Goal: Information Seeking & Learning: Learn about a topic

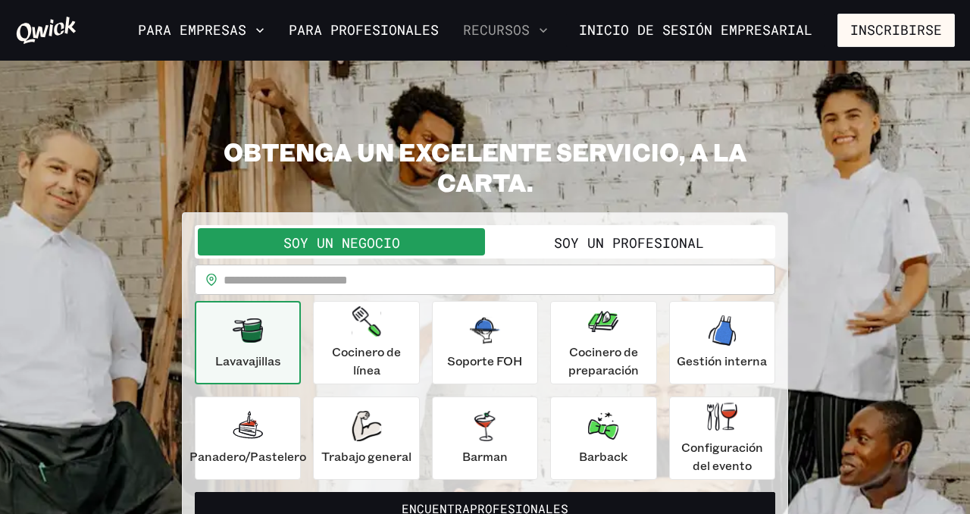
click at [551, 25] on icon "button" at bounding box center [543, 30] width 15 height 15
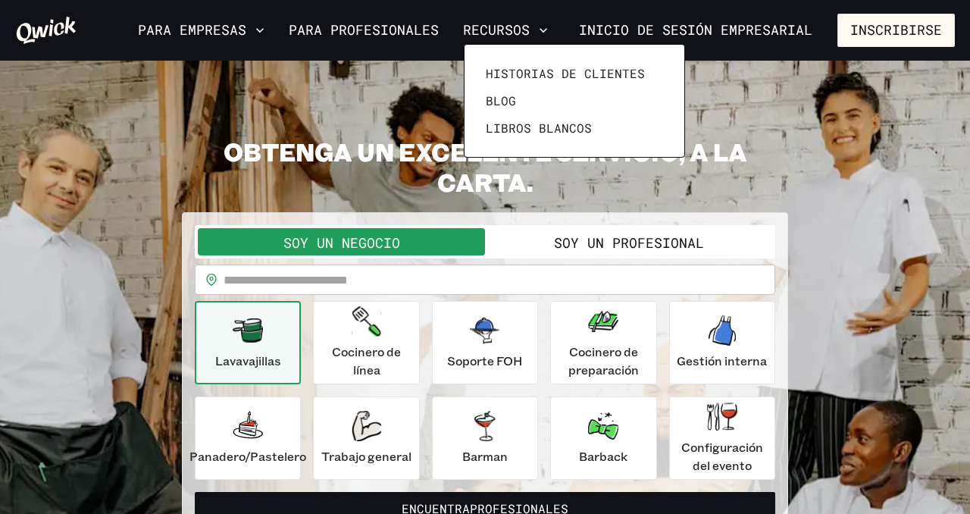
click at [273, 31] on div at bounding box center [485, 257] width 970 height 514
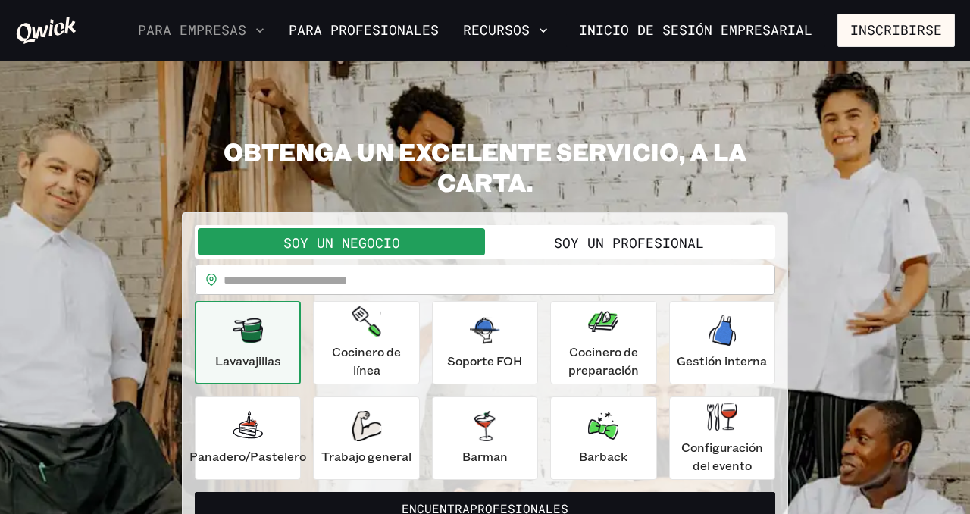
click at [264, 30] on icon "button" at bounding box center [260, 30] width 8 height 5
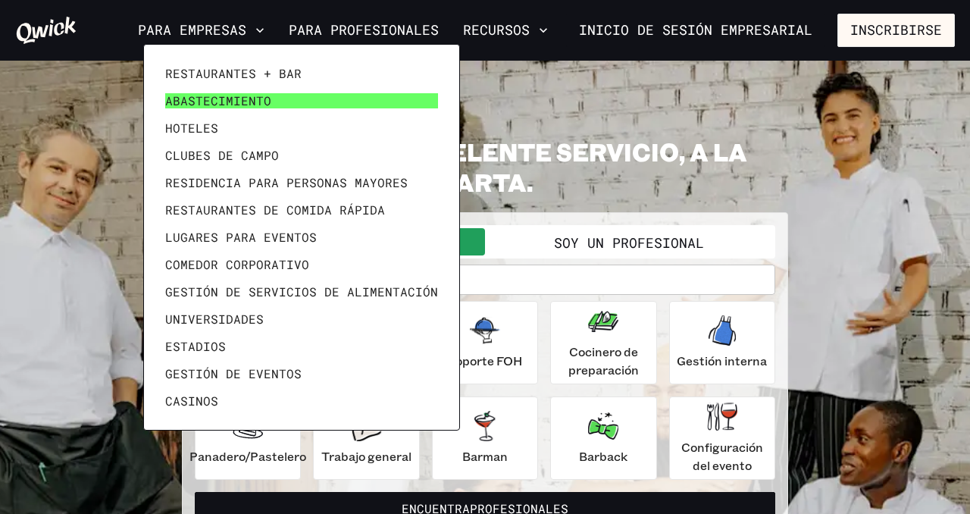
click at [247, 96] on font "Abastecimiento" at bounding box center [218, 100] width 106 height 16
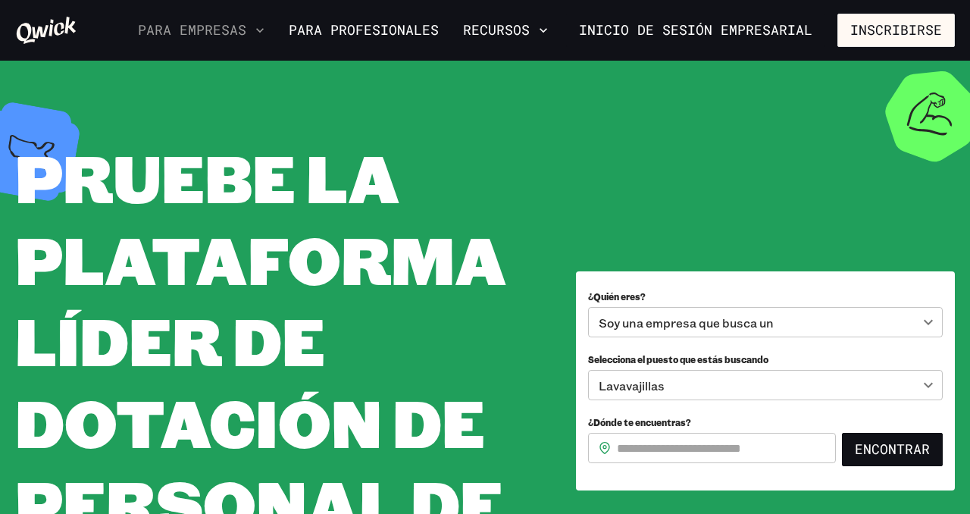
click at [267, 27] on icon "button" at bounding box center [259, 30] width 15 height 15
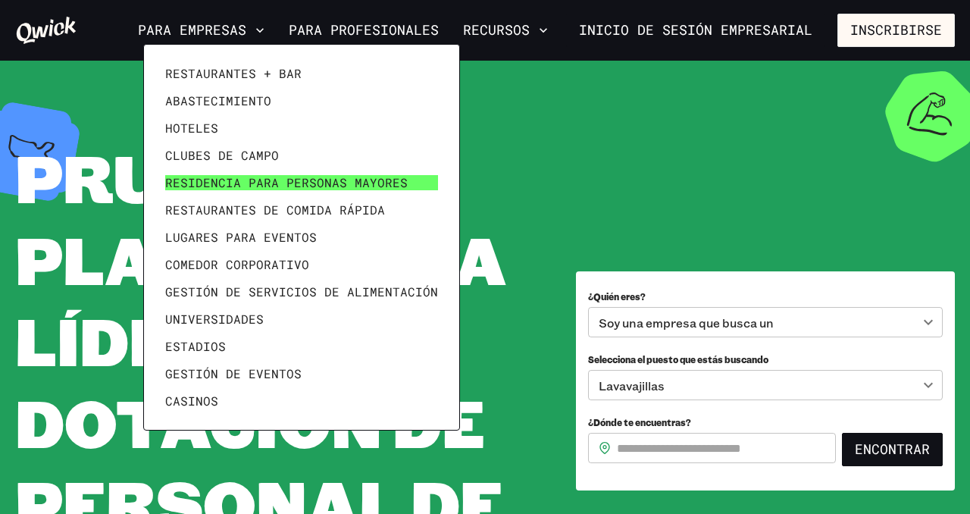
click at [277, 182] on font "residencia para personas mayores" at bounding box center [286, 182] width 242 height 16
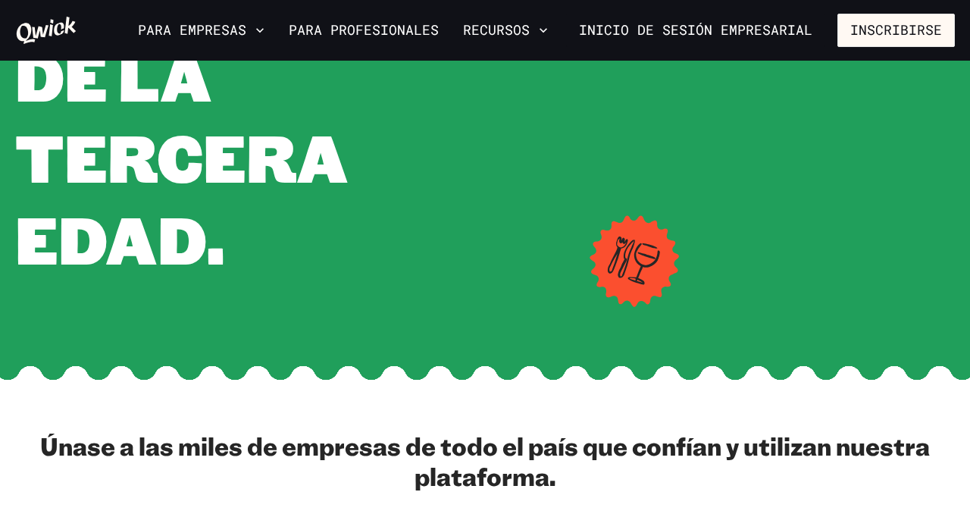
scroll to position [579, 0]
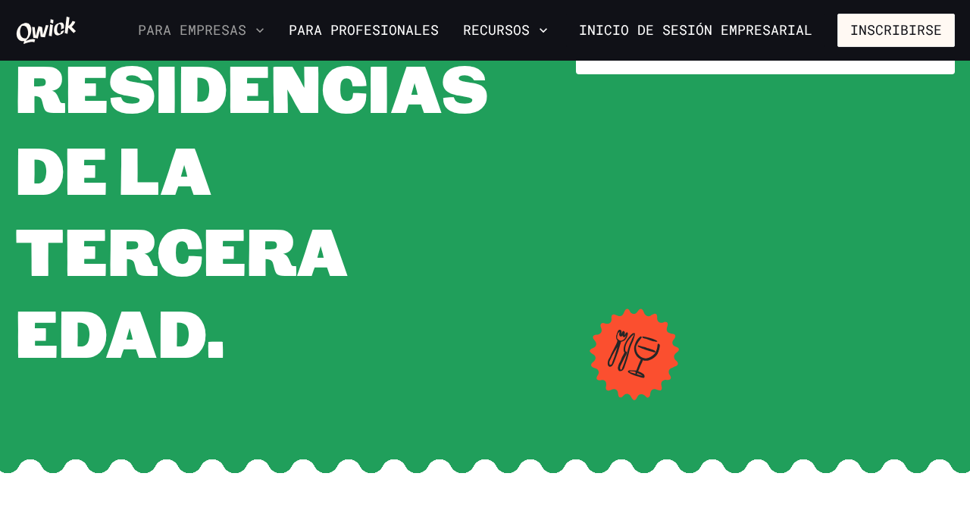
click at [267, 25] on icon "button" at bounding box center [259, 30] width 15 height 15
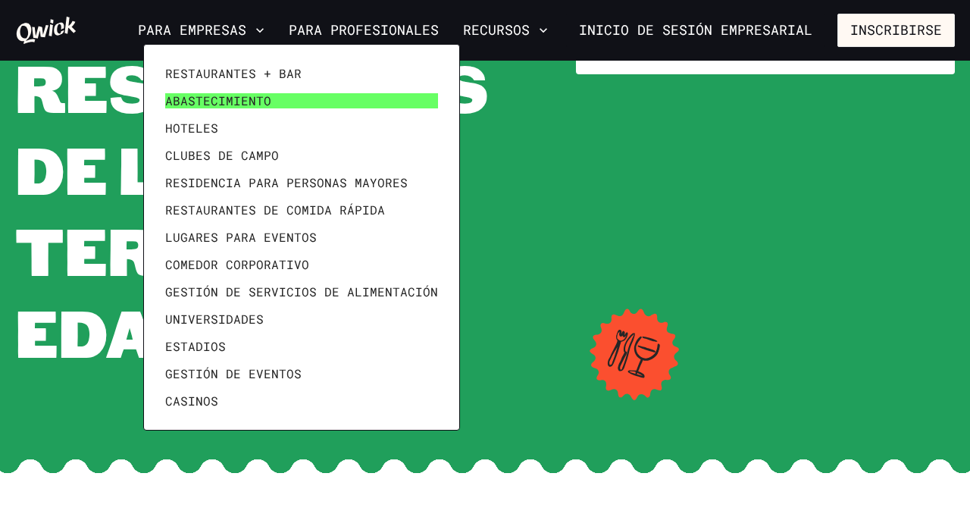
click at [237, 98] on font "Abastecimiento" at bounding box center [218, 100] width 106 height 16
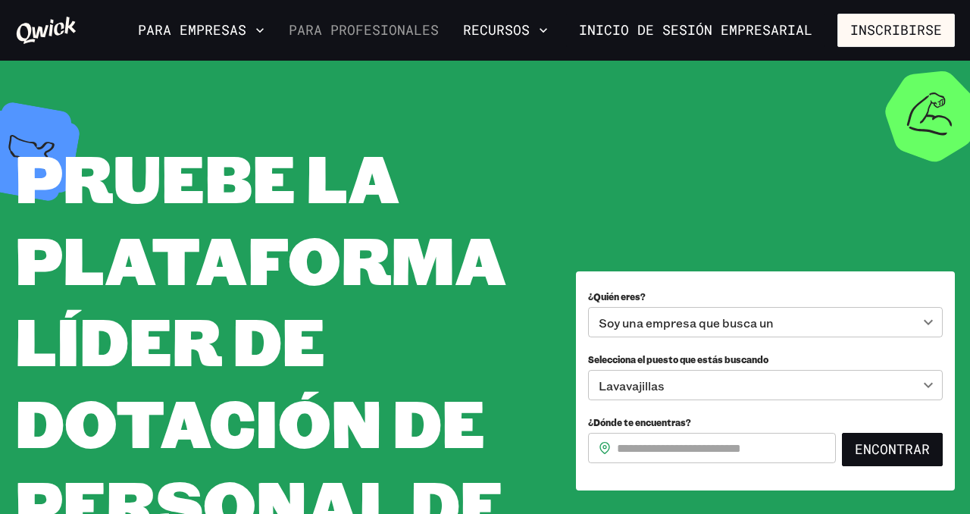
click at [361, 30] on font "Para profesionales" at bounding box center [364, 30] width 150 height 18
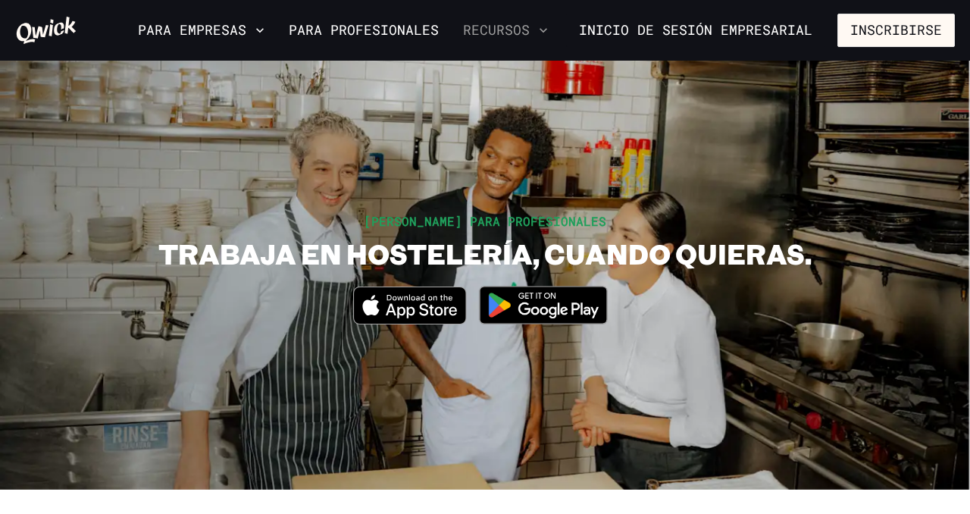
click at [546, 27] on icon "button" at bounding box center [543, 30] width 15 height 15
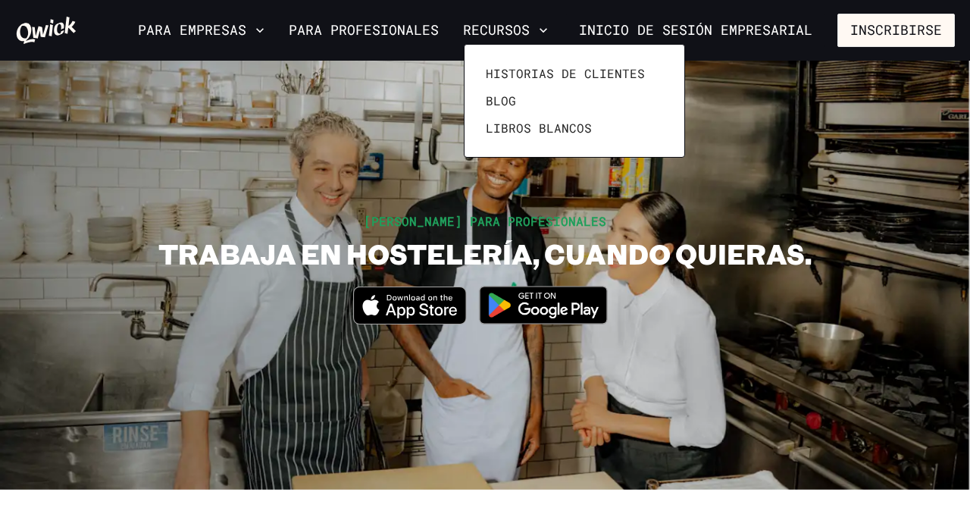
click at [403, 124] on div at bounding box center [485, 257] width 970 height 514
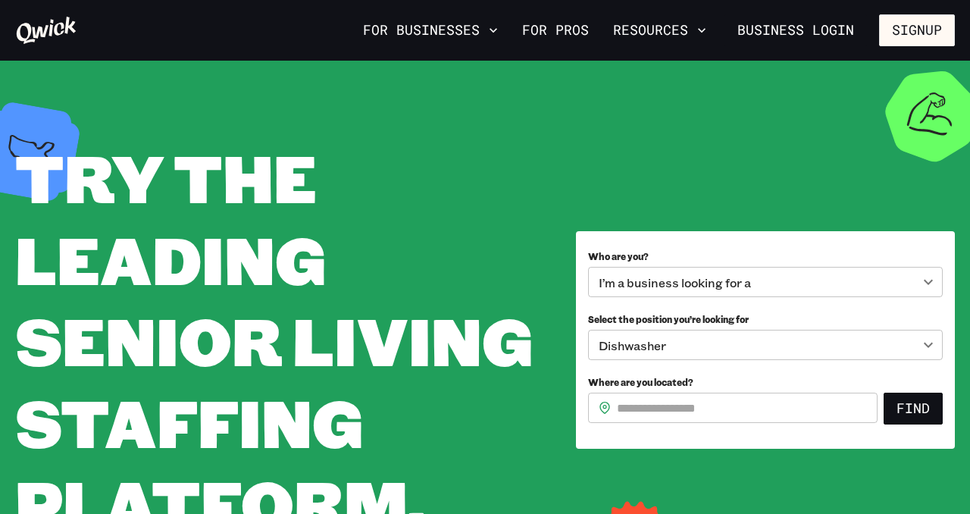
scroll to position [579, 0]
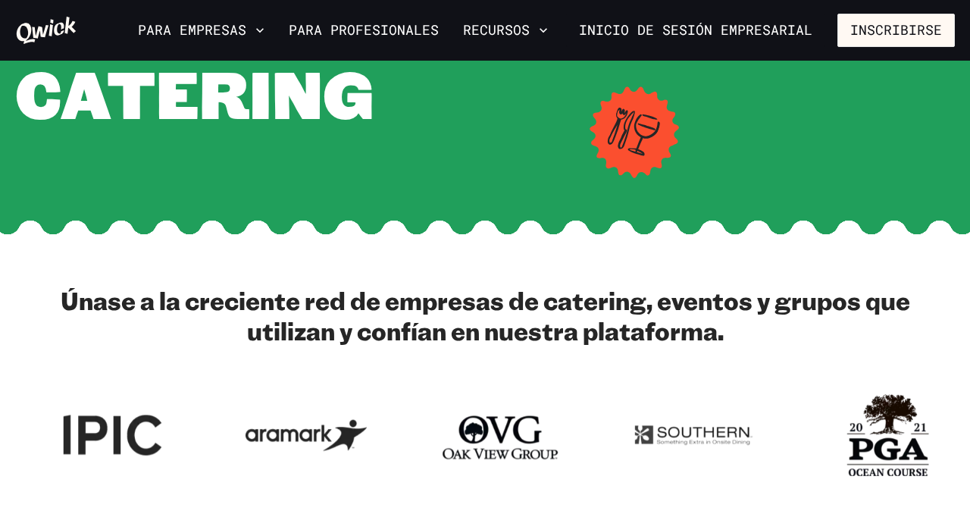
scroll to position [483, 0]
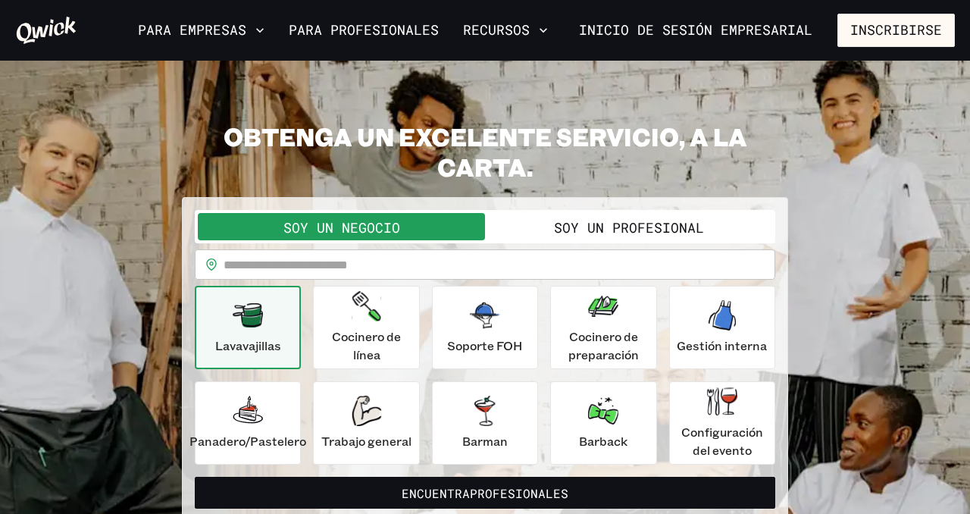
scroll to position [5, 0]
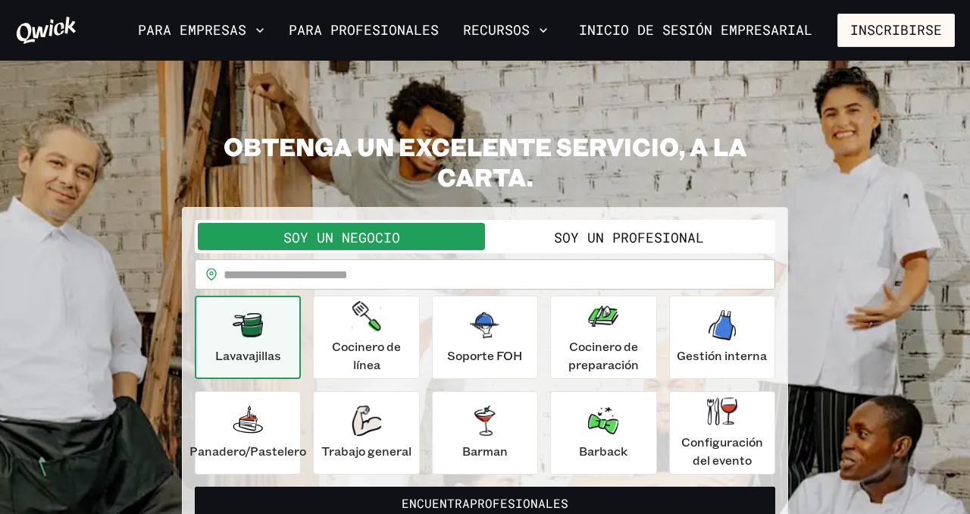
click at [604, 241] on font "Soy un profesional" at bounding box center [629, 237] width 150 height 18
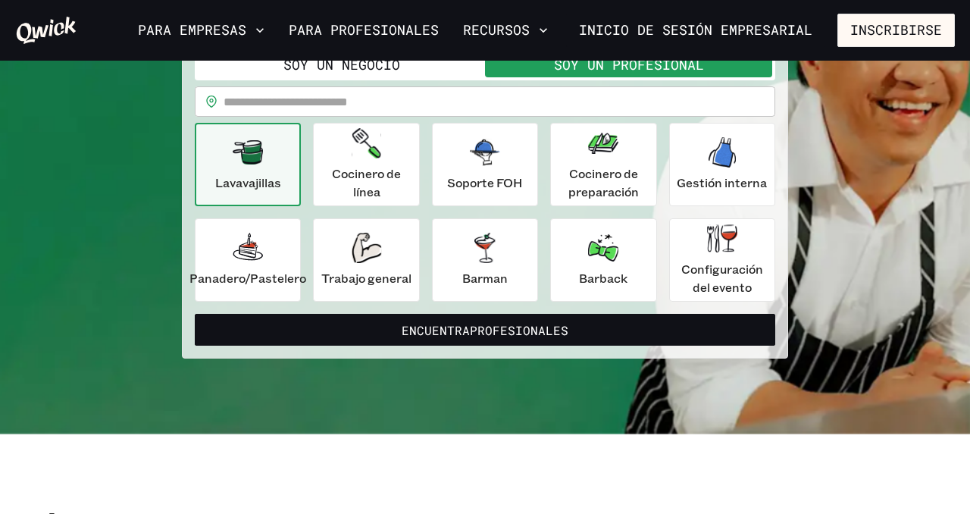
scroll to position [145, 0]
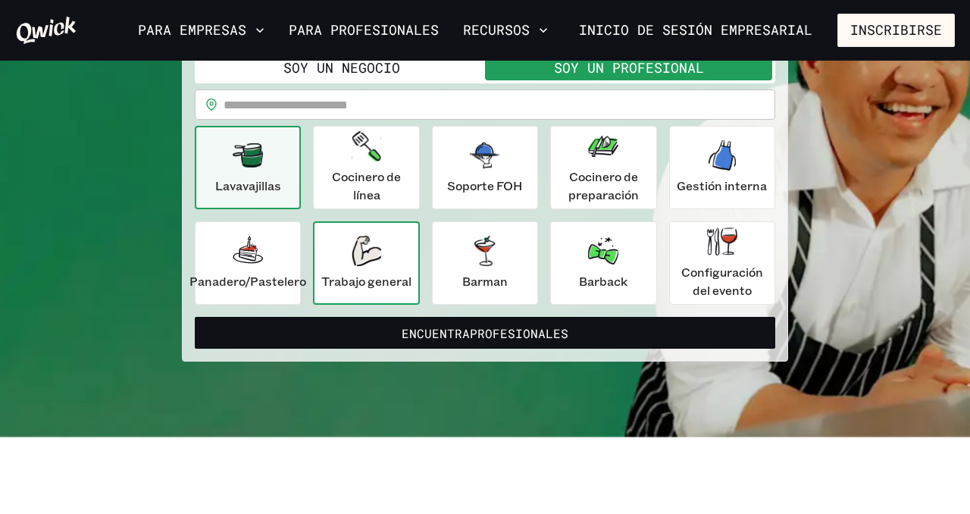
click at [370, 259] on icon "button" at bounding box center [367, 251] width 30 height 30
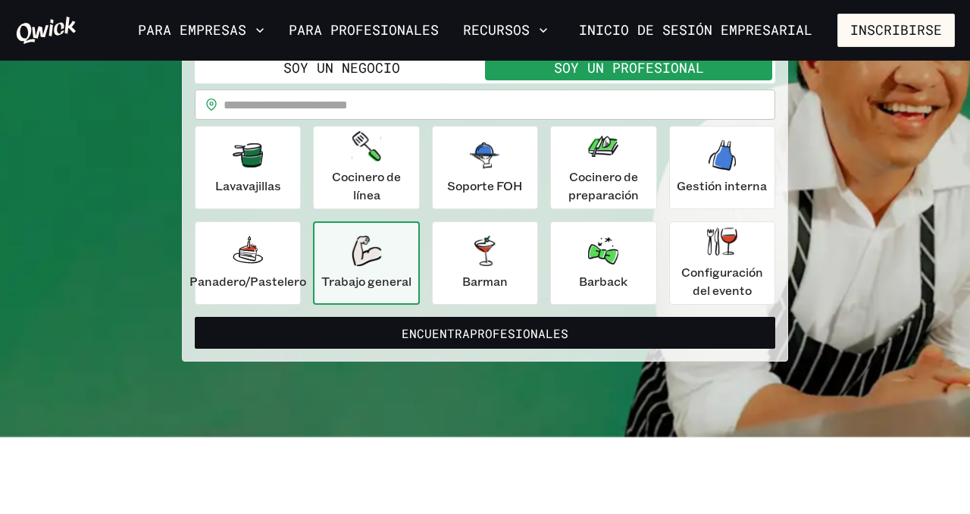
click at [383, 270] on div "Trabajo general" at bounding box center [366, 263] width 90 height 55
click at [385, 268] on div "Trabajo general" at bounding box center [366, 263] width 90 height 55
